Goal: Check status: Check status

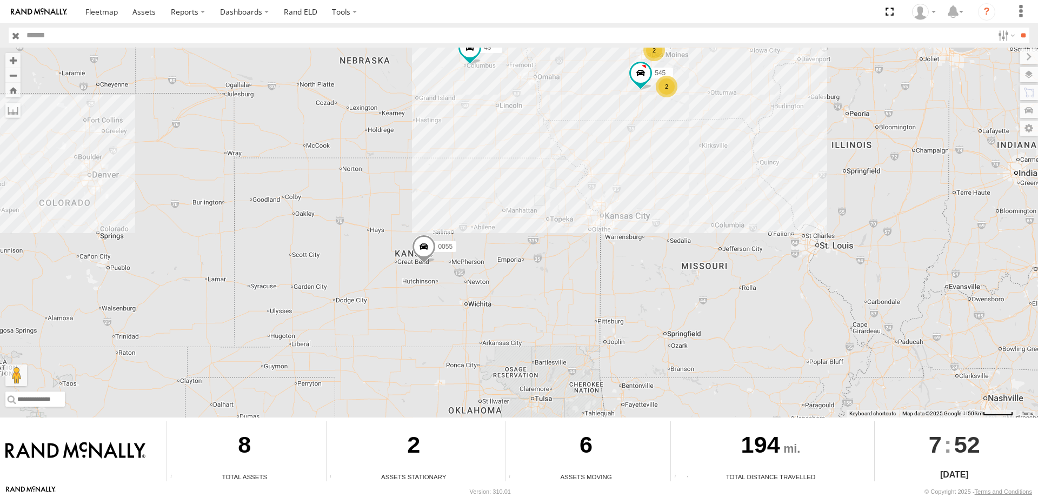
drag, startPoint x: 505, startPoint y: 241, endPoint x: 535, endPoint y: 150, distance: 95.6
click at [535, 150] on div "545 0055 48 49 2 2" at bounding box center [519, 233] width 1038 height 370
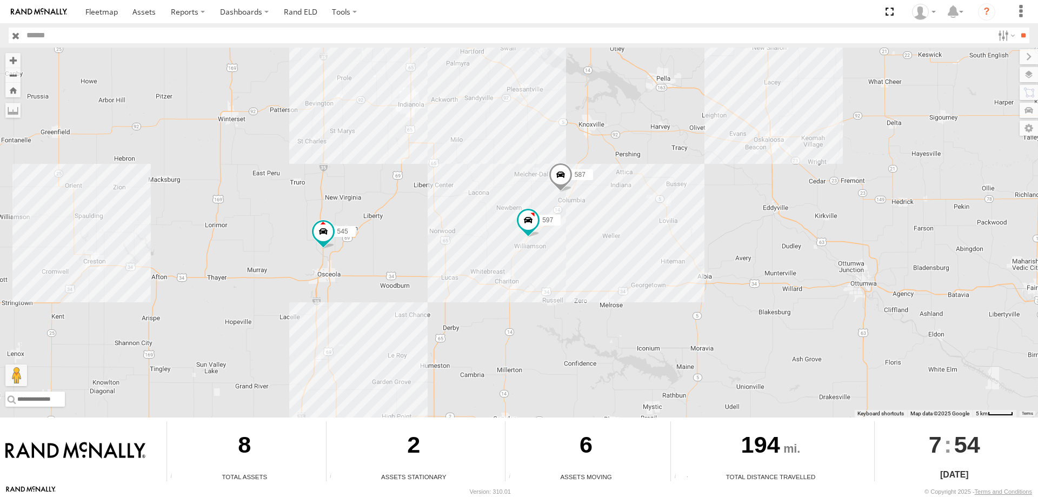
drag, startPoint x: 646, startPoint y: 194, endPoint x: 649, endPoint y: 240, distance: 45.6
click at [649, 240] on div "545 0055 48 49 597 587" at bounding box center [519, 233] width 1038 height 370
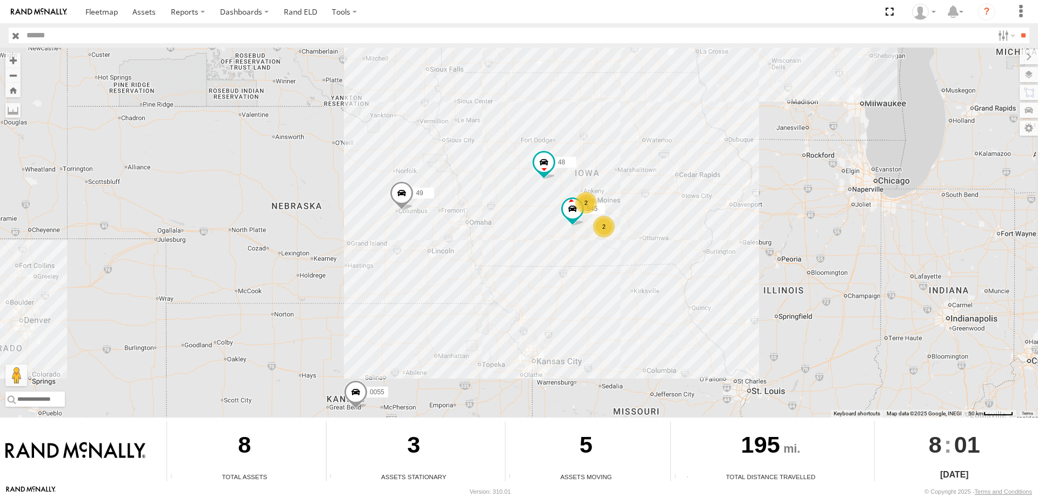
drag, startPoint x: 592, startPoint y: 171, endPoint x: 549, endPoint y: 241, distance: 81.0
click at [549, 241] on div "545 0055 48 2 49 2" at bounding box center [519, 233] width 1038 height 370
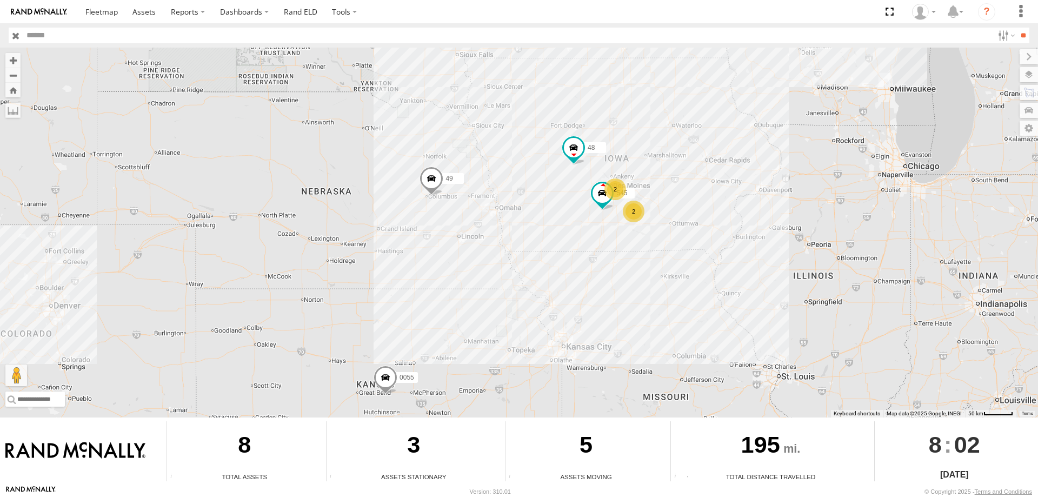
click at [748, 189] on div "545 0055 48 2 49 2" at bounding box center [519, 233] width 1038 height 370
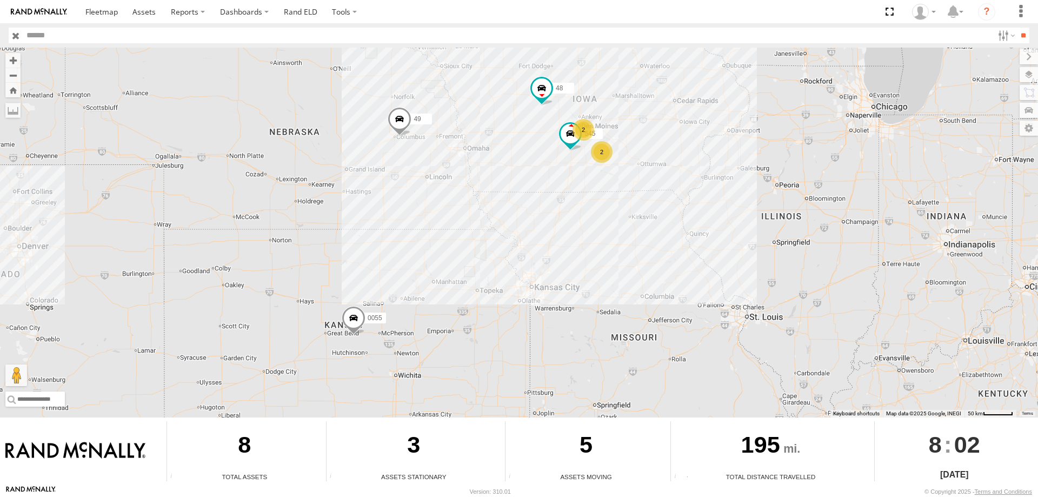
drag, startPoint x: 610, startPoint y: 244, endPoint x: 575, endPoint y: 181, distance: 72.1
click at [575, 181] on div "545 0055 48 2 49 2" at bounding box center [519, 233] width 1038 height 370
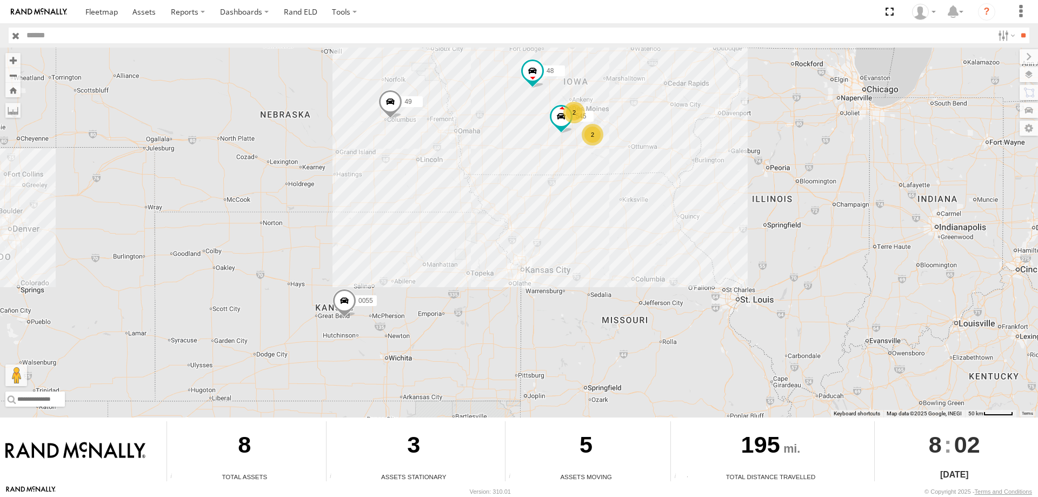
drag, startPoint x: 530, startPoint y: 212, endPoint x: 527, endPoint y: 197, distance: 14.8
click at [527, 197] on div "545 0055 48 2 49 2" at bounding box center [519, 233] width 1038 height 370
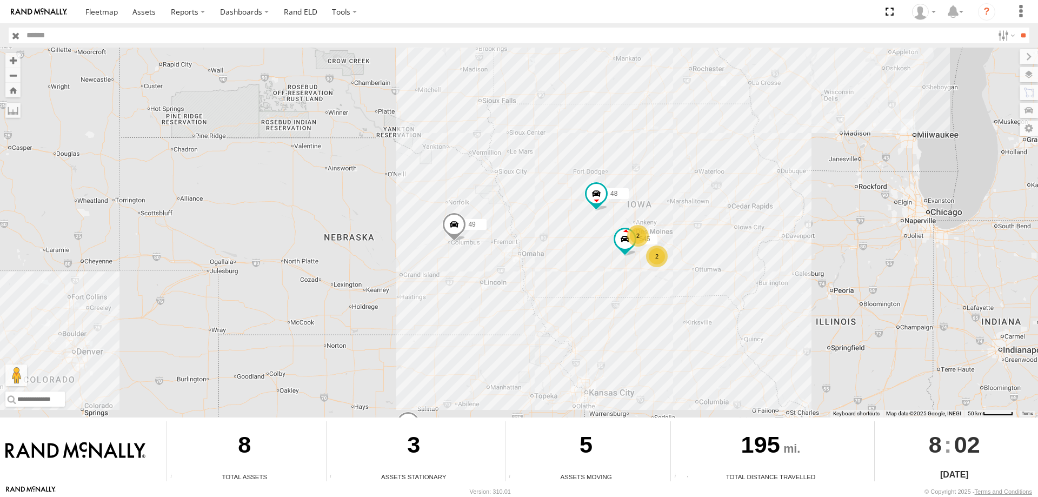
drag, startPoint x: 488, startPoint y: 177, endPoint x: 519, endPoint y: 248, distance: 77.7
click at [519, 248] on div "545 0055 48 49 2 2" at bounding box center [519, 233] width 1038 height 370
